Goal: Transaction & Acquisition: Purchase product/service

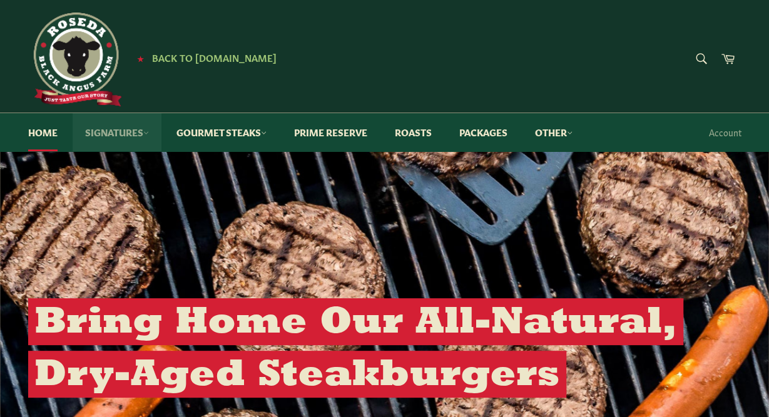
click at [122, 127] on link "Signatures" at bounding box center [117, 132] width 89 height 38
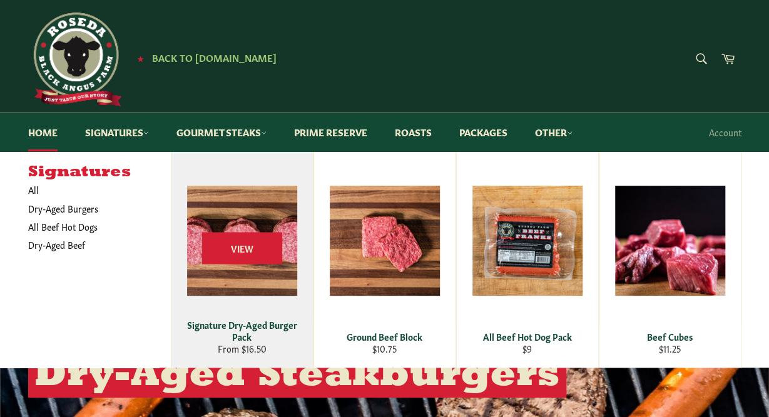
click at [266, 285] on div "View" at bounding box center [241, 260] width 141 height 216
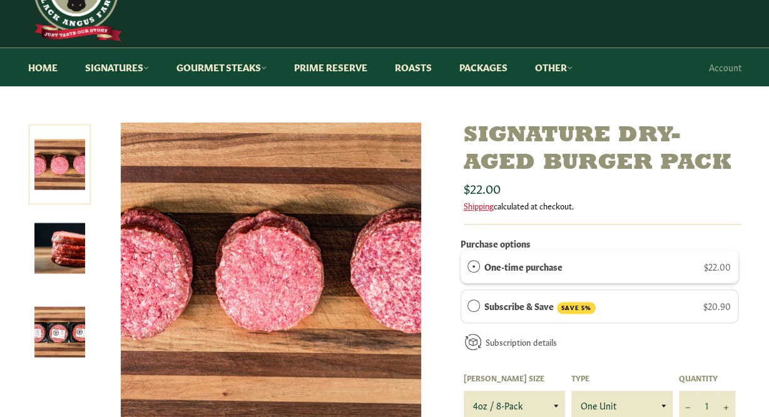
scroll to position [63, 0]
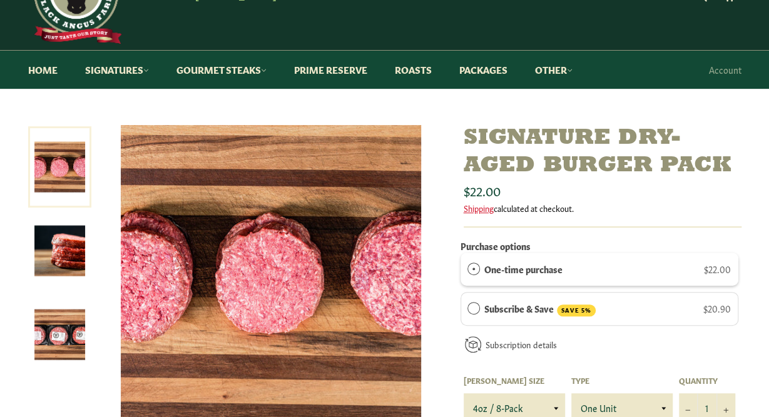
click at [72, 337] on img at bounding box center [59, 335] width 51 height 51
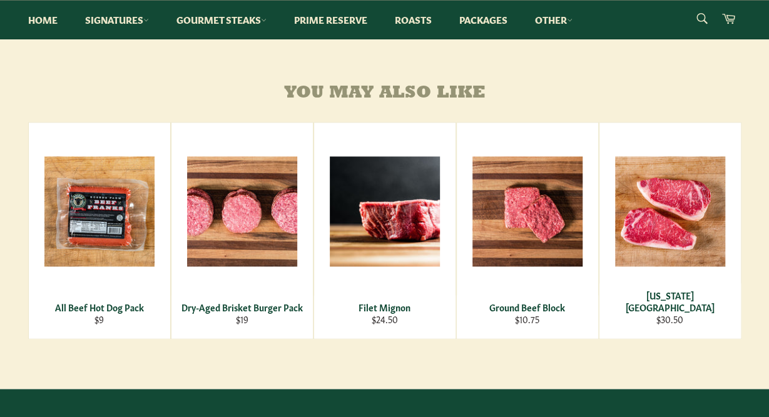
scroll to position [721, 0]
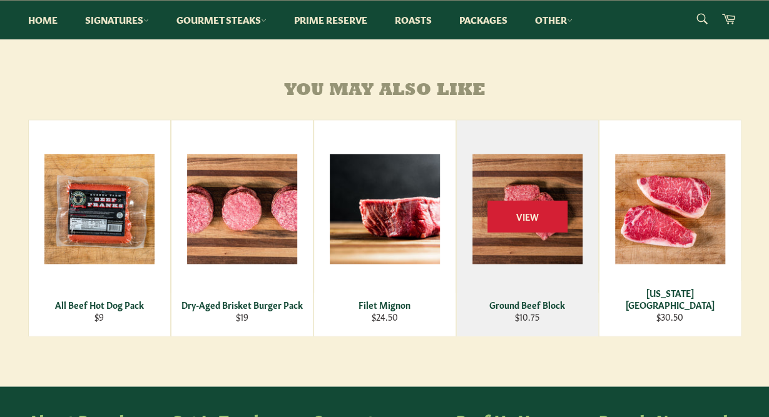
click at [524, 191] on div "View" at bounding box center [527, 228] width 141 height 216
